Goal: Information Seeking & Learning: Understand process/instructions

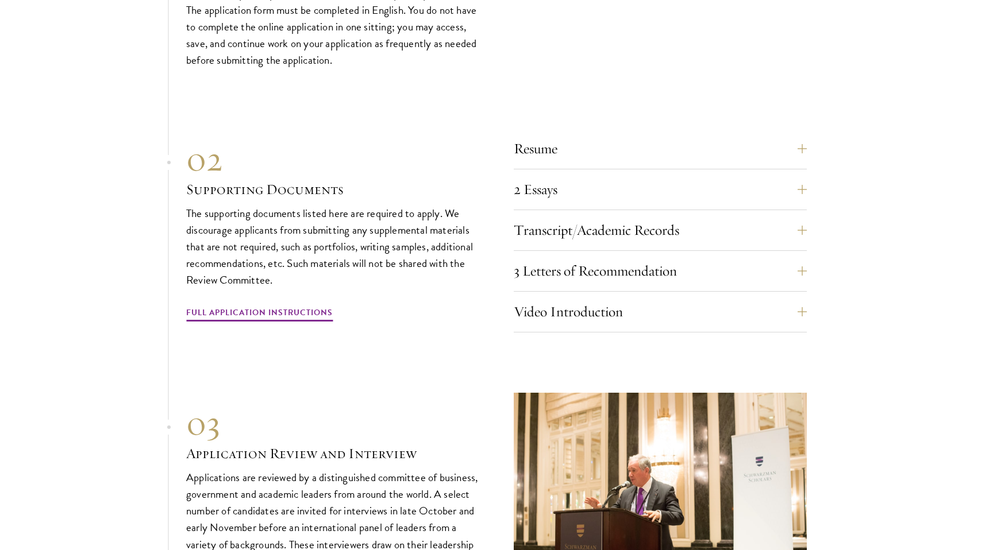
scroll to position [3764, 0]
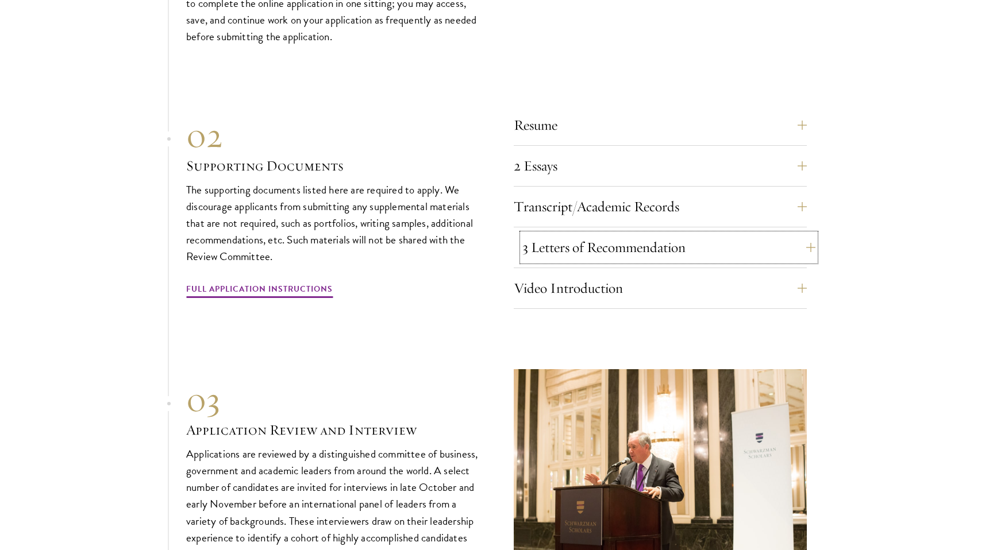
click at [608, 240] on button "3 Letters of Recommendation" at bounding box center [668, 248] width 293 height 28
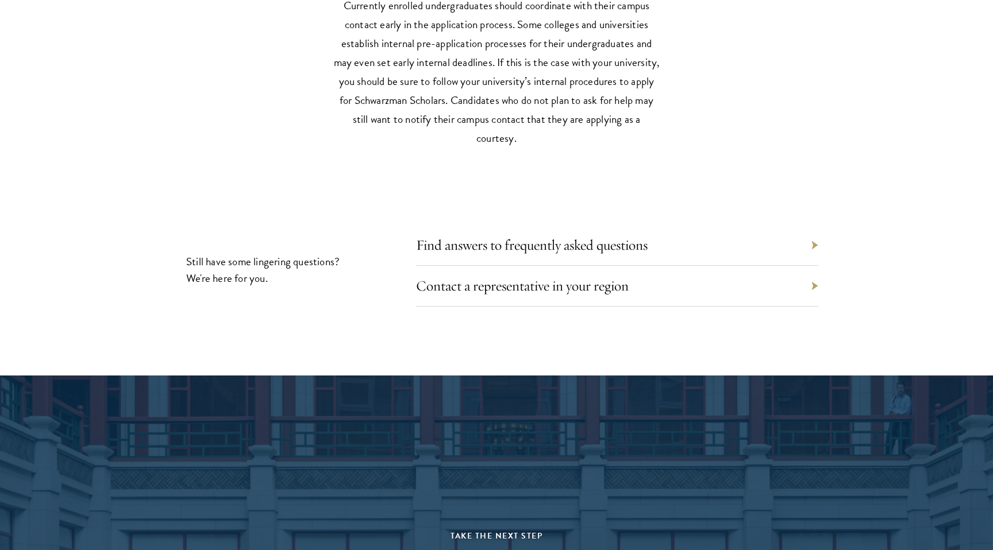
scroll to position [5402, 0]
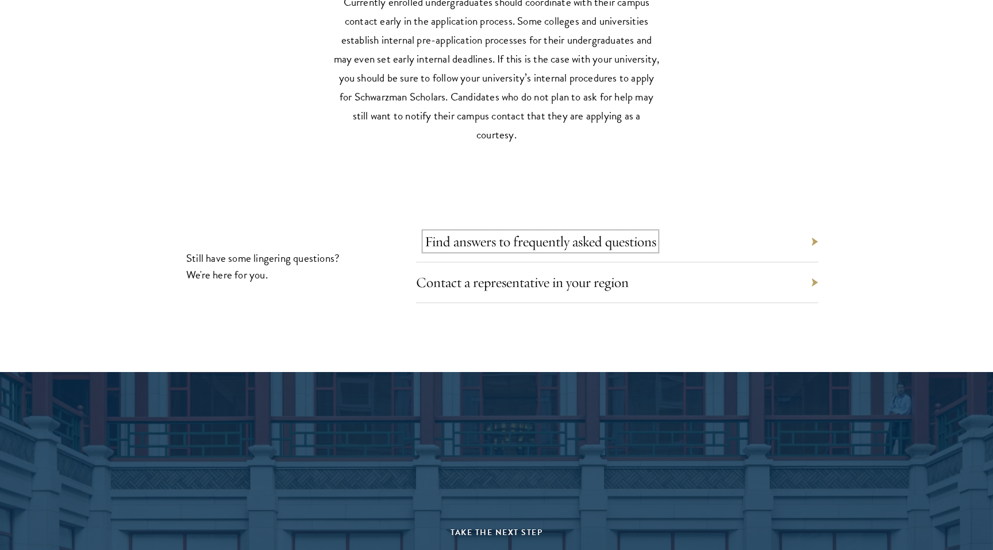
click at [643, 242] on link "Find answers to frequently asked questions" at bounding box center [541, 242] width 232 height 18
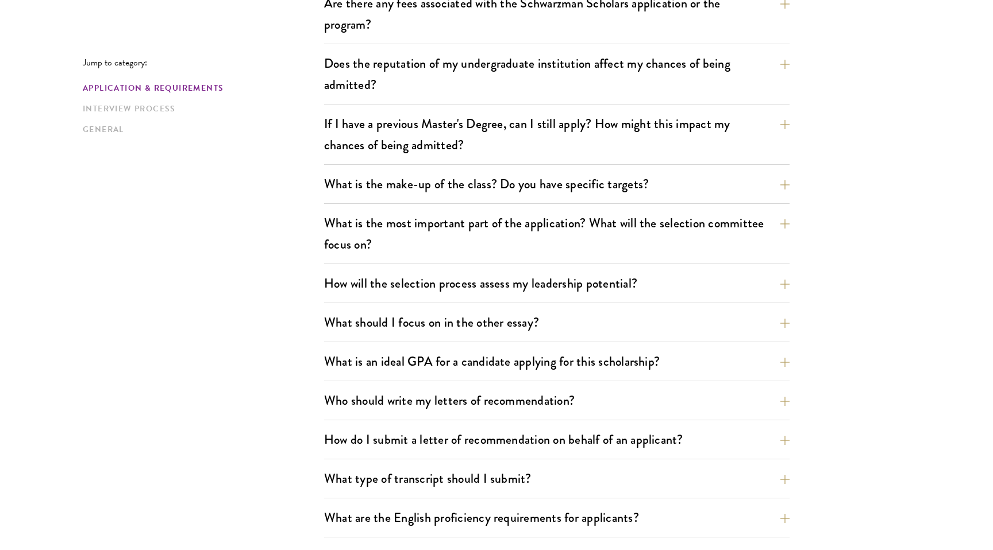
scroll to position [476, 0]
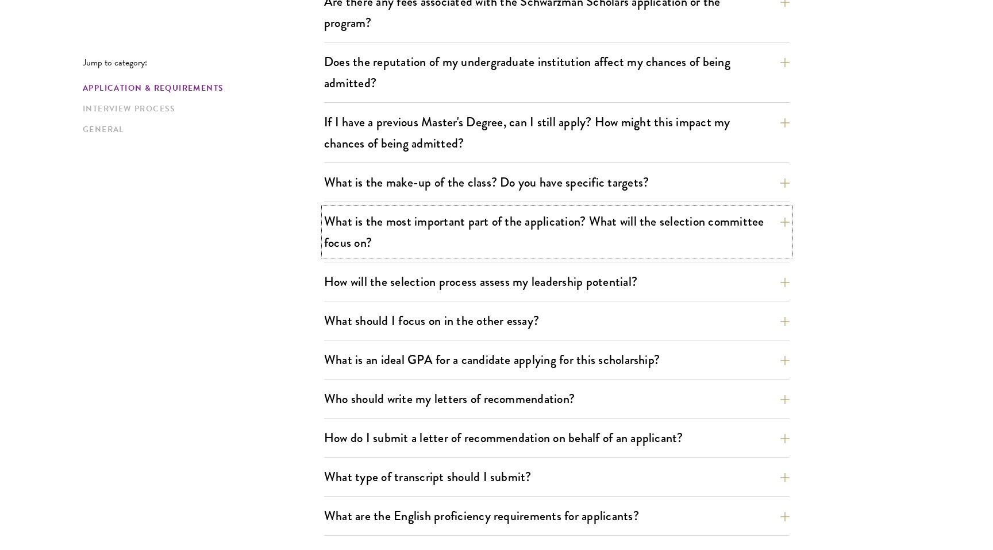
click at [649, 251] on button "What is the most important part of the application? What will the selection com…" at bounding box center [556, 232] width 465 height 47
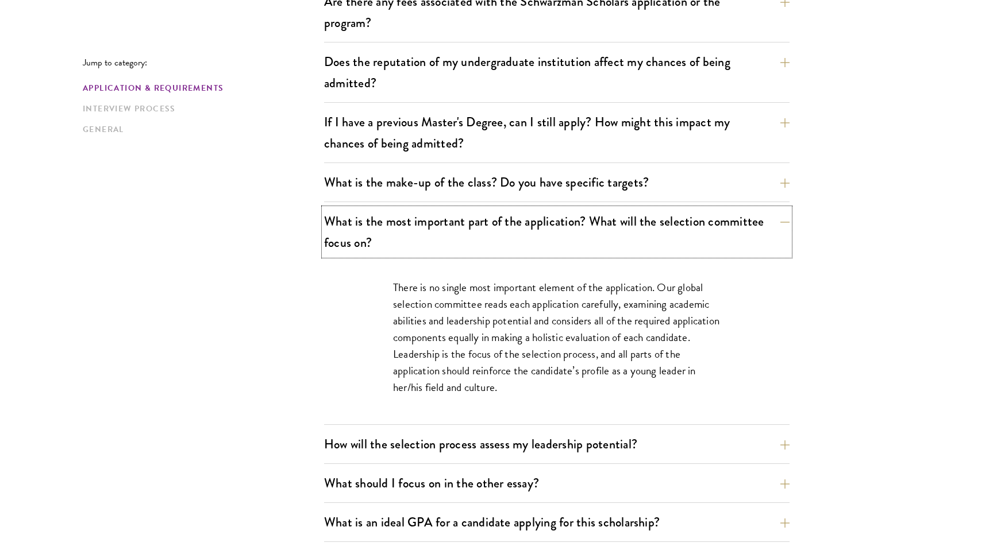
click at [649, 251] on button "What is the most important part of the application? What will the selection com…" at bounding box center [556, 232] width 465 height 47
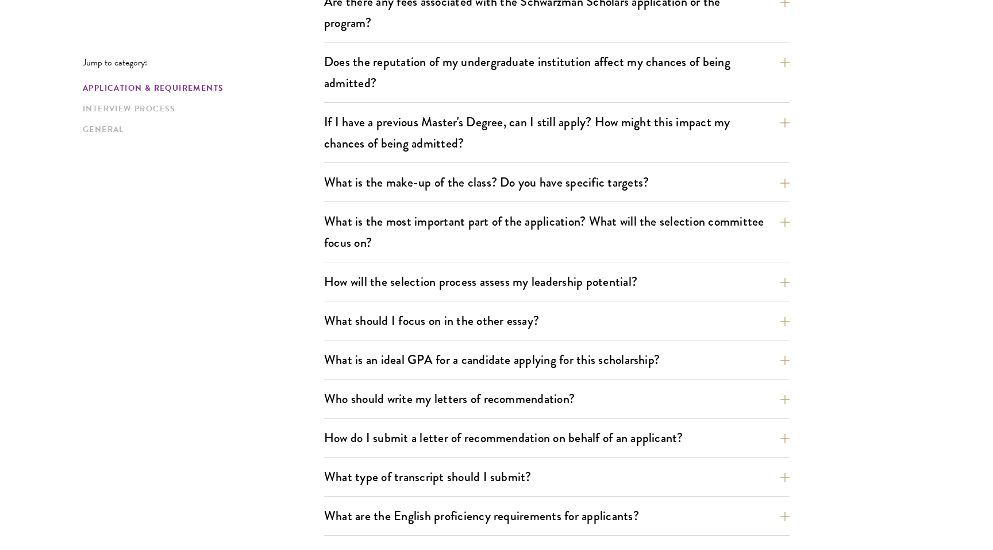
click at [704, 186] on button "What is the make-up of the class? Do you have specific targets?" at bounding box center [565, 182] width 465 height 26
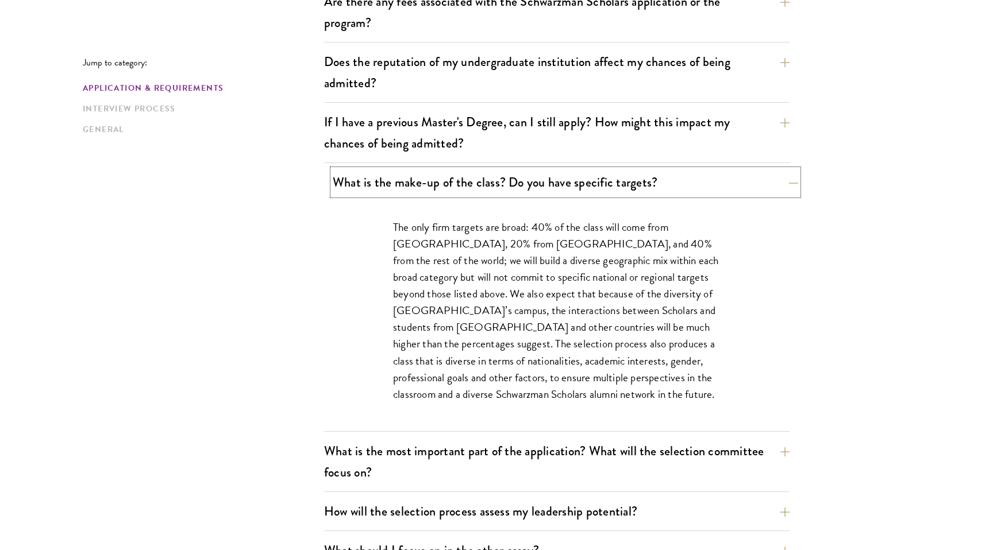
click at [704, 186] on button "What is the make-up of the class? Do you have specific targets?" at bounding box center [565, 182] width 465 height 26
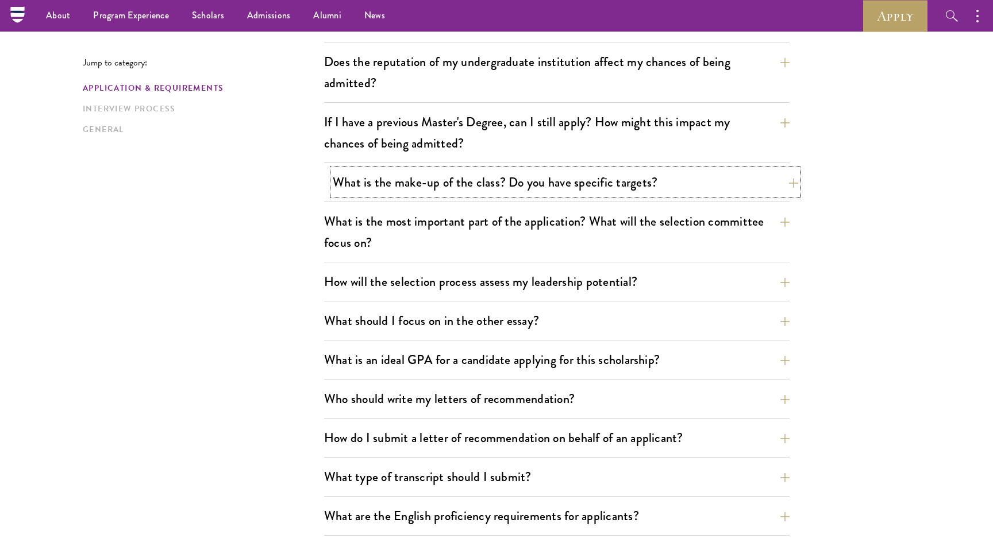
scroll to position [475, 0]
click at [722, 355] on button "What is an ideal GPA for a candidate applying for this scholarship?" at bounding box center [565, 361] width 465 height 26
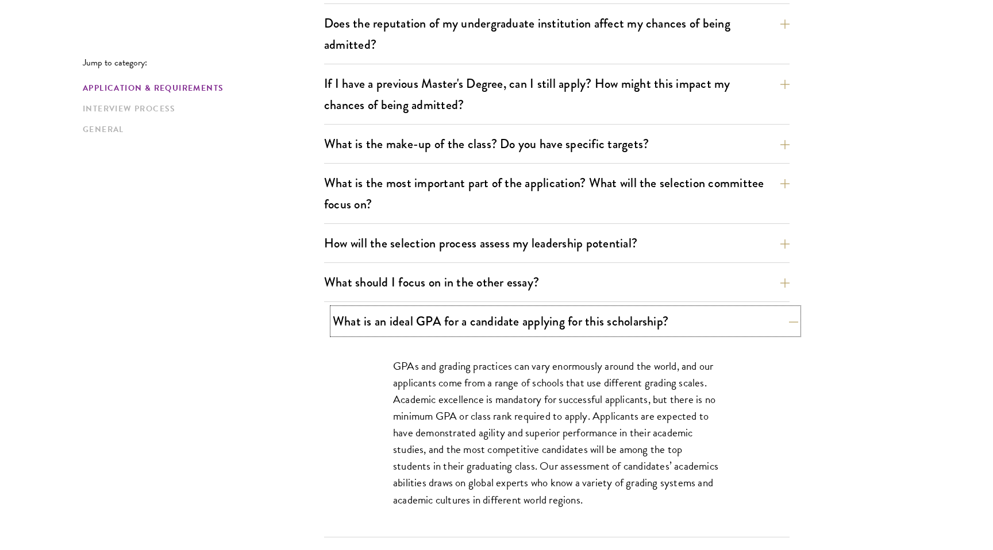
scroll to position [518, 0]
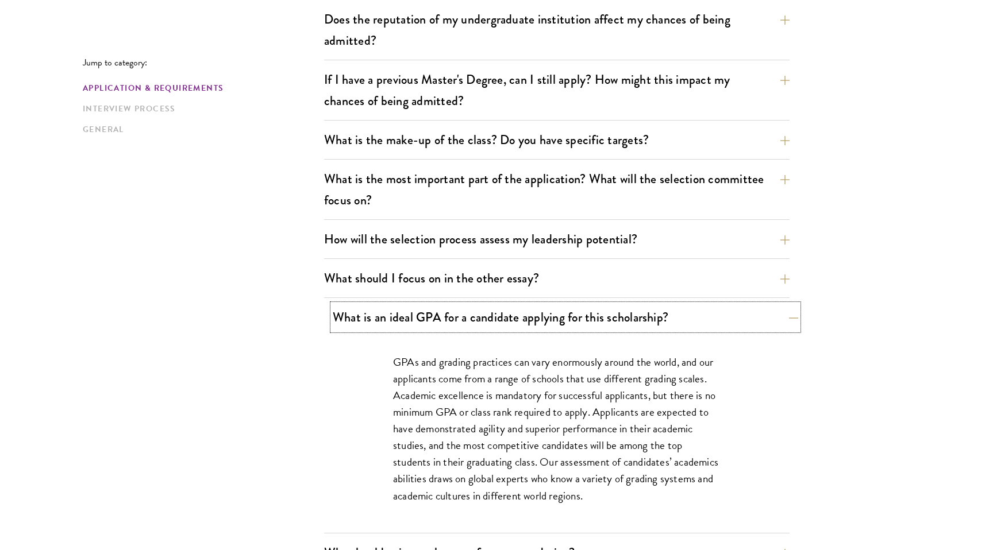
click at [751, 309] on button "What is an ideal GPA for a candidate applying for this scholarship?" at bounding box center [565, 317] width 465 height 26
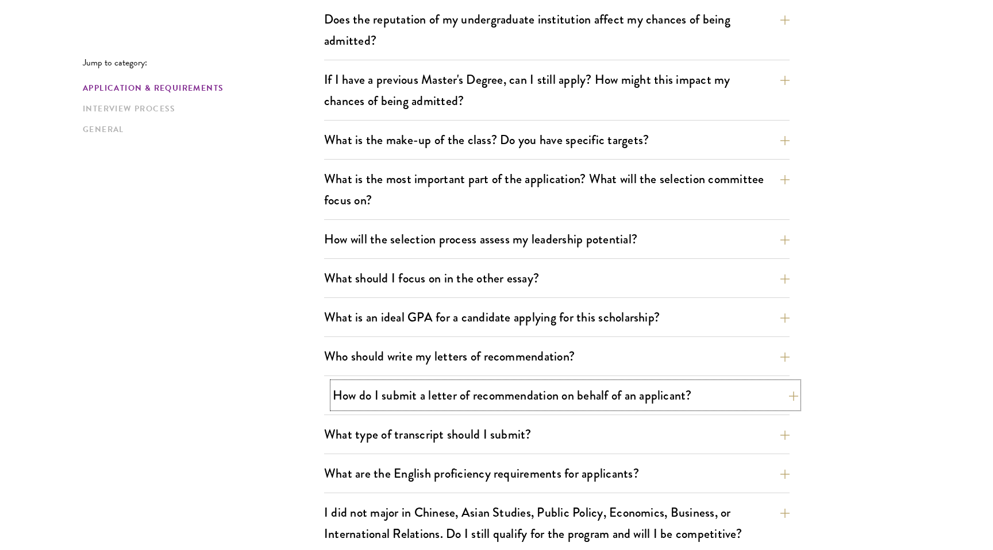
click at [660, 395] on button "How do I submit a letter of recommendation on behalf of an applicant?" at bounding box center [565, 396] width 465 height 26
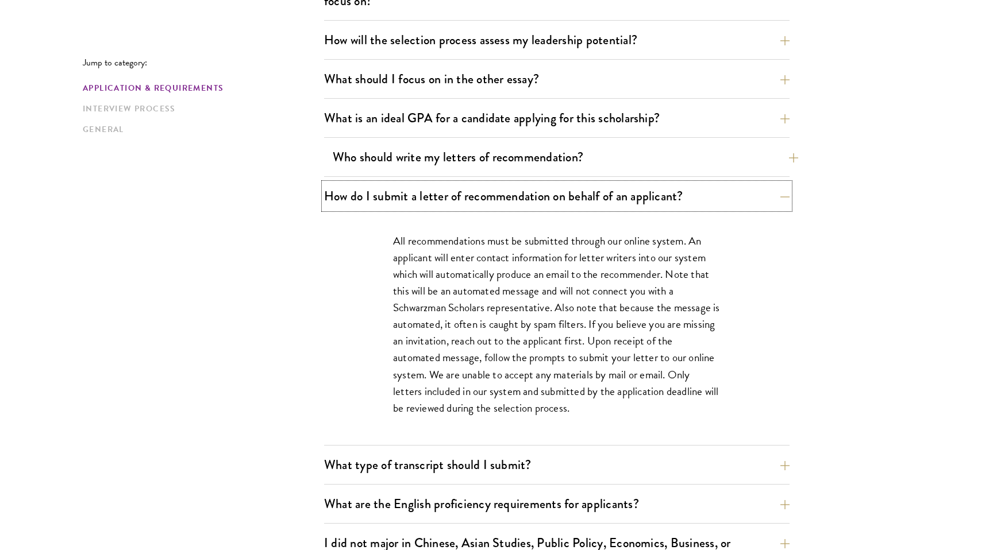
scroll to position [719, 0]
